Goal: Book appointment/travel/reservation

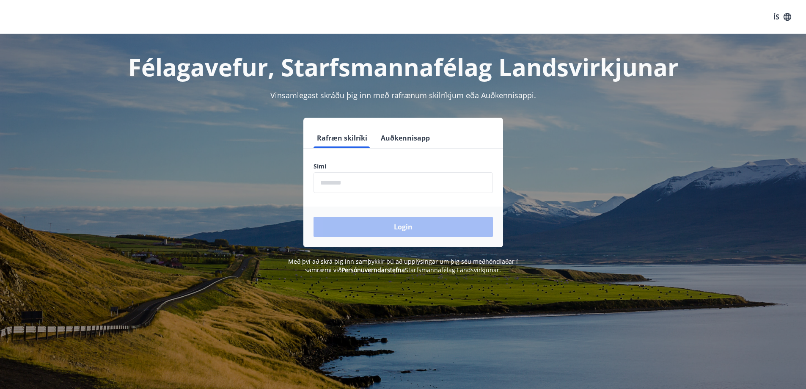
click at [403, 185] on input "phone" at bounding box center [403, 182] width 179 height 21
type input "********"
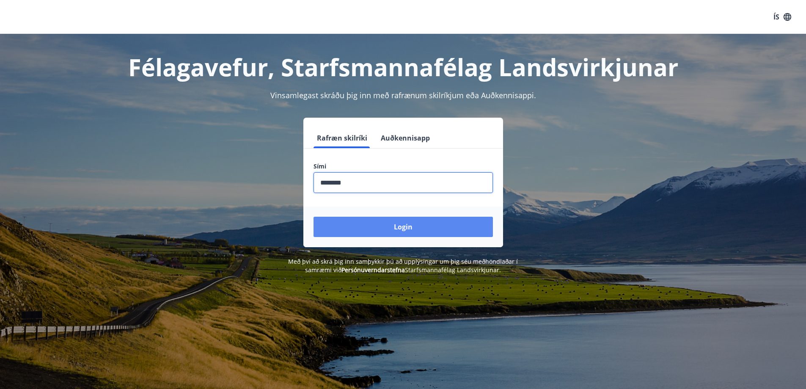
click at [375, 226] on button "Login" at bounding box center [403, 227] width 179 height 20
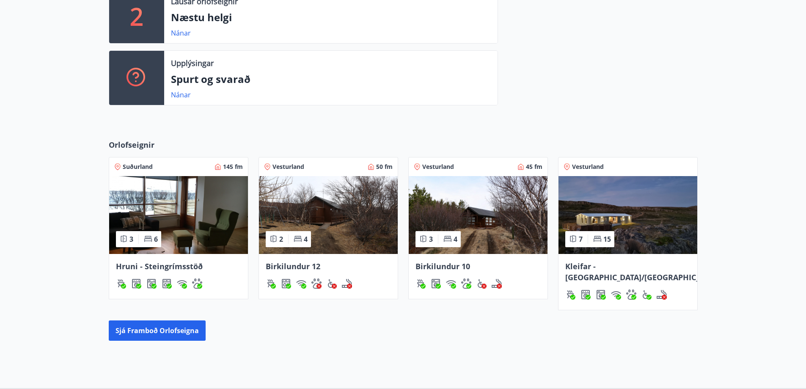
scroll to position [250, 0]
click at [177, 320] on button "Sjá framboð orlofseigna" at bounding box center [157, 330] width 97 height 20
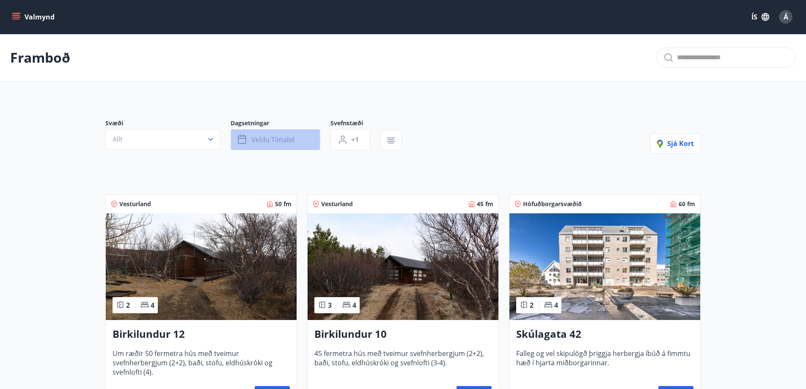
click at [287, 143] on span "Veldu tímabil" at bounding box center [272, 139] width 43 height 9
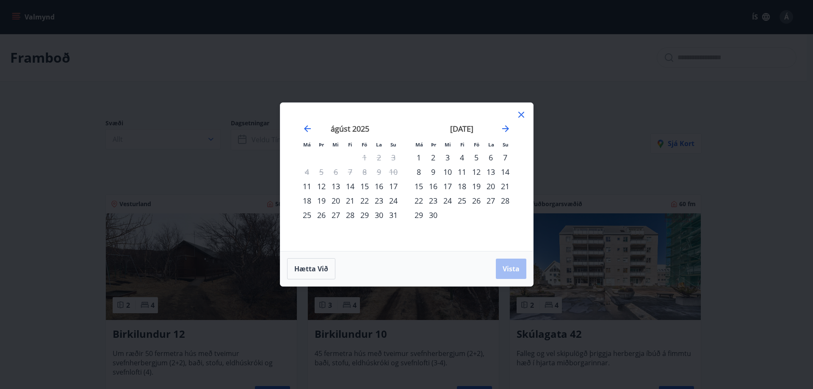
click at [342, 187] on div "13" at bounding box center [336, 186] width 14 height 14
click at [350, 186] on div "14" at bounding box center [350, 186] width 14 height 14
click at [507, 265] on span "Vista" at bounding box center [510, 268] width 17 height 9
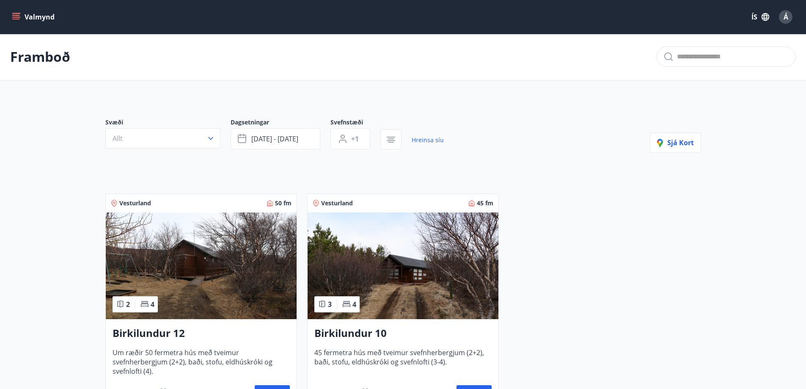
scroll to position [1, 0]
click at [293, 134] on span "[DATE] - [DATE]" at bounding box center [274, 138] width 47 height 9
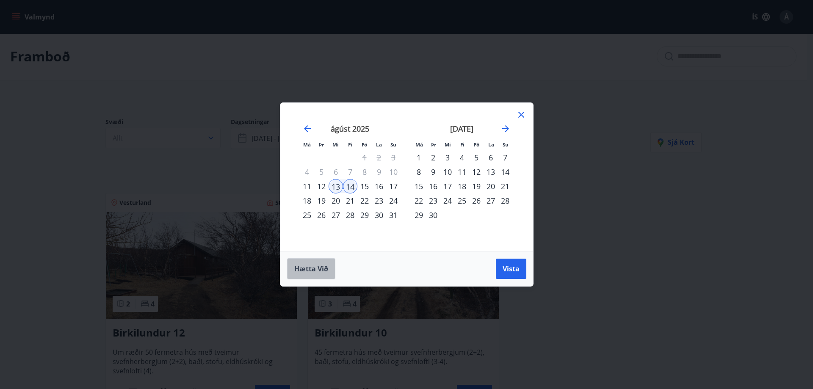
click at [318, 262] on button "Hætta við" at bounding box center [311, 268] width 48 height 21
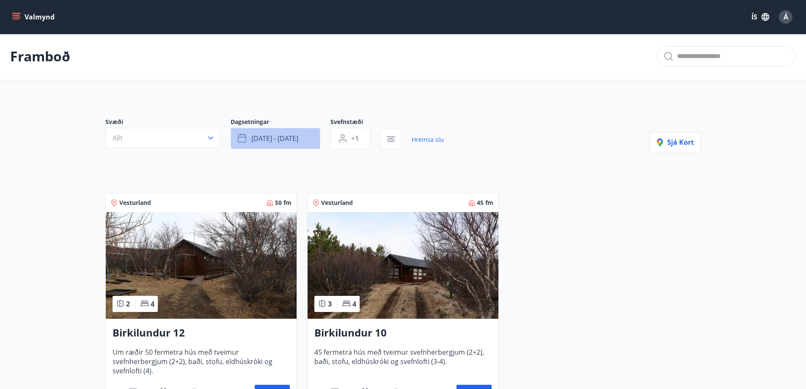
click at [298, 145] on button "[DATE] - [DATE]" at bounding box center [276, 138] width 90 height 21
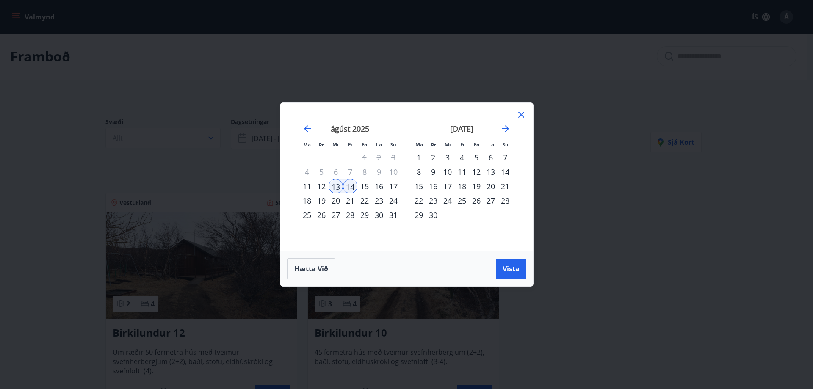
click at [306, 185] on div "11" at bounding box center [307, 186] width 14 height 14
click at [509, 272] on span "Vista" at bounding box center [510, 268] width 17 height 9
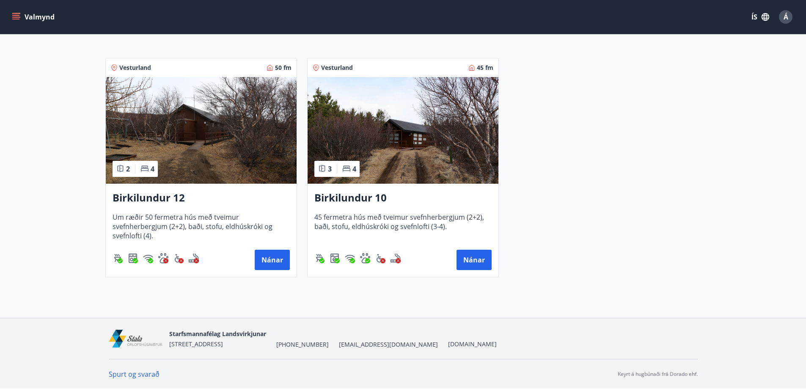
scroll to position [53, 0]
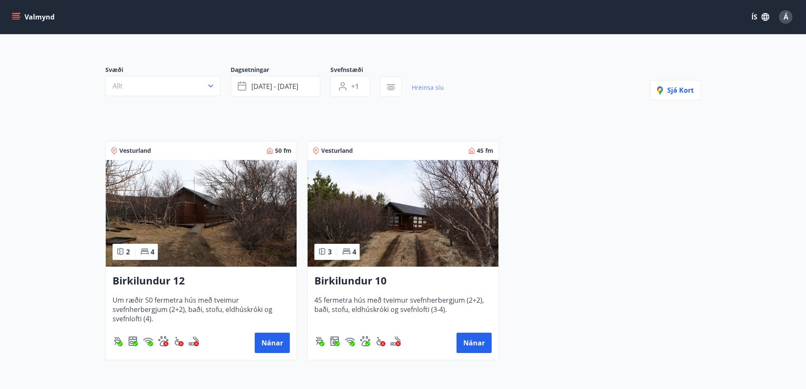
click at [419, 91] on link "Hreinsa síu" at bounding box center [428, 87] width 32 height 19
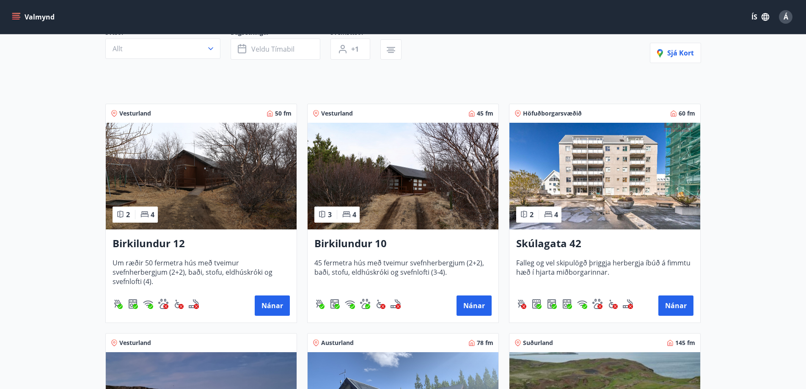
click at [539, 239] on h3 "Skúlagata 42" at bounding box center [604, 243] width 177 height 15
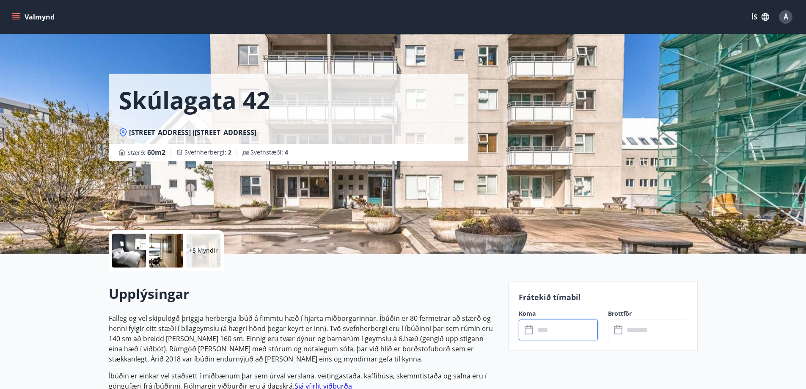
click at [540, 335] on input "text" at bounding box center [566, 330] width 63 height 21
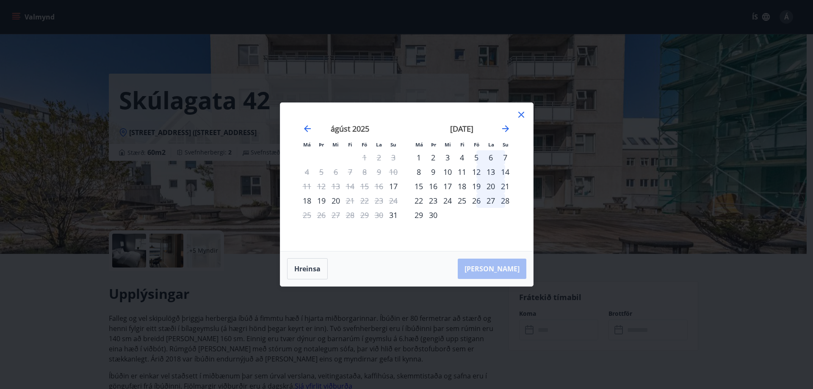
click at [522, 119] on icon at bounding box center [521, 115] width 10 height 10
